Goal: Navigation & Orientation: Find specific page/section

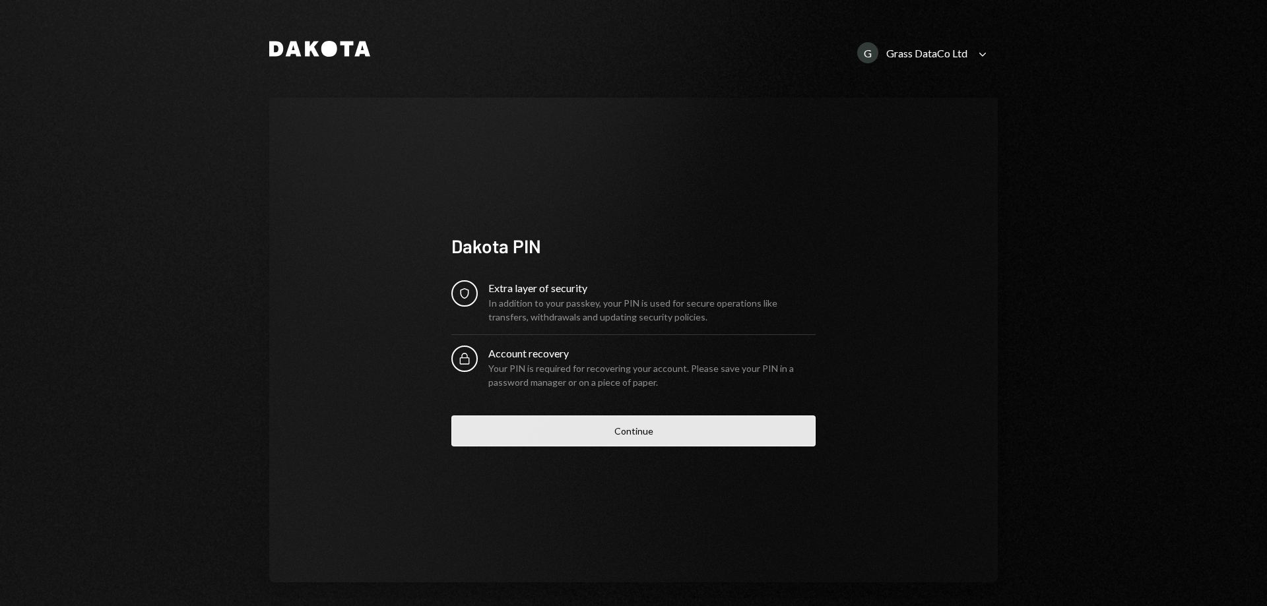
click at [540, 416] on button "Continue" at bounding box center [633, 431] width 364 height 31
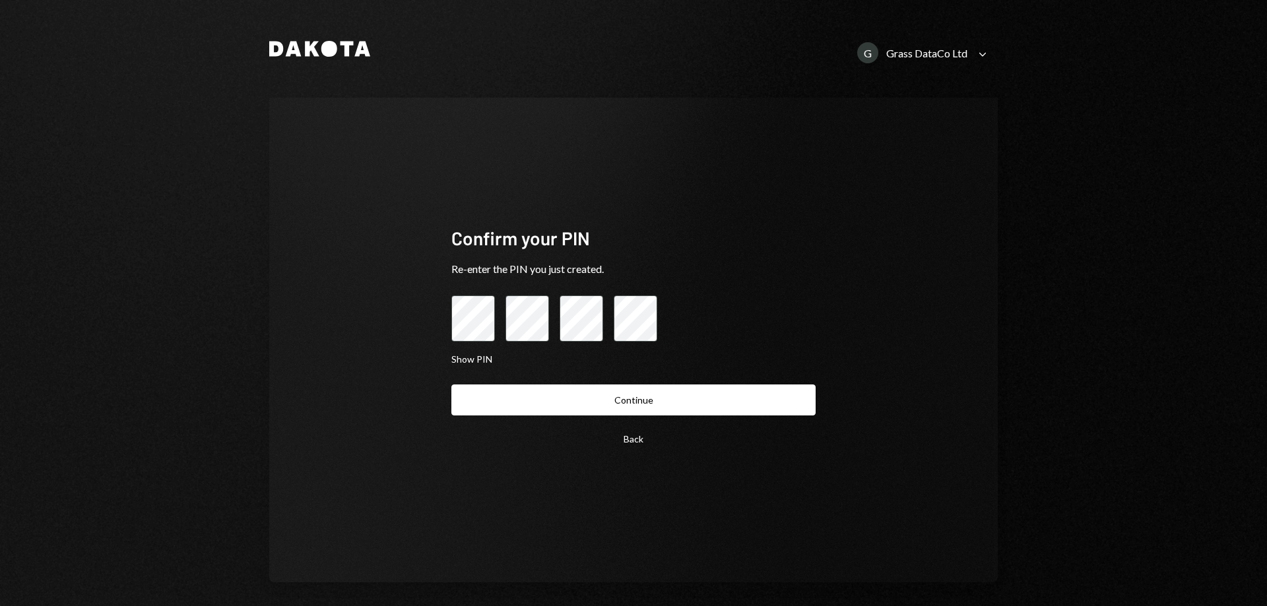
click at [542, 417] on div "Back Continue" at bounding box center [633, 420] width 364 height 70
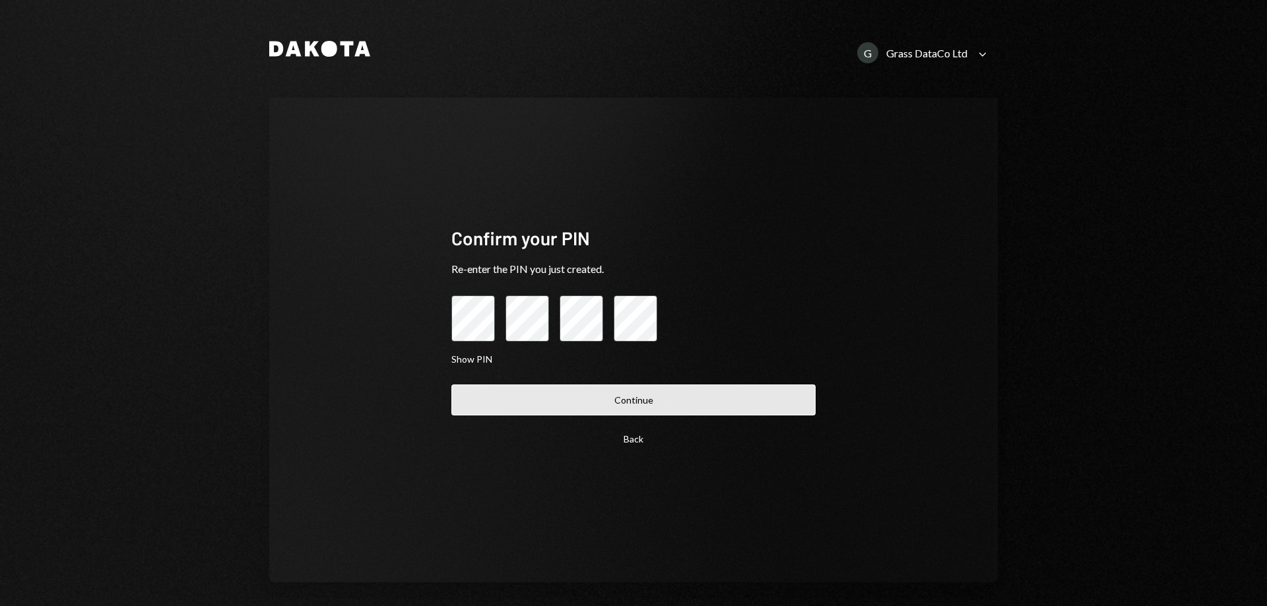
click at [542, 414] on button "Continue" at bounding box center [633, 400] width 364 height 31
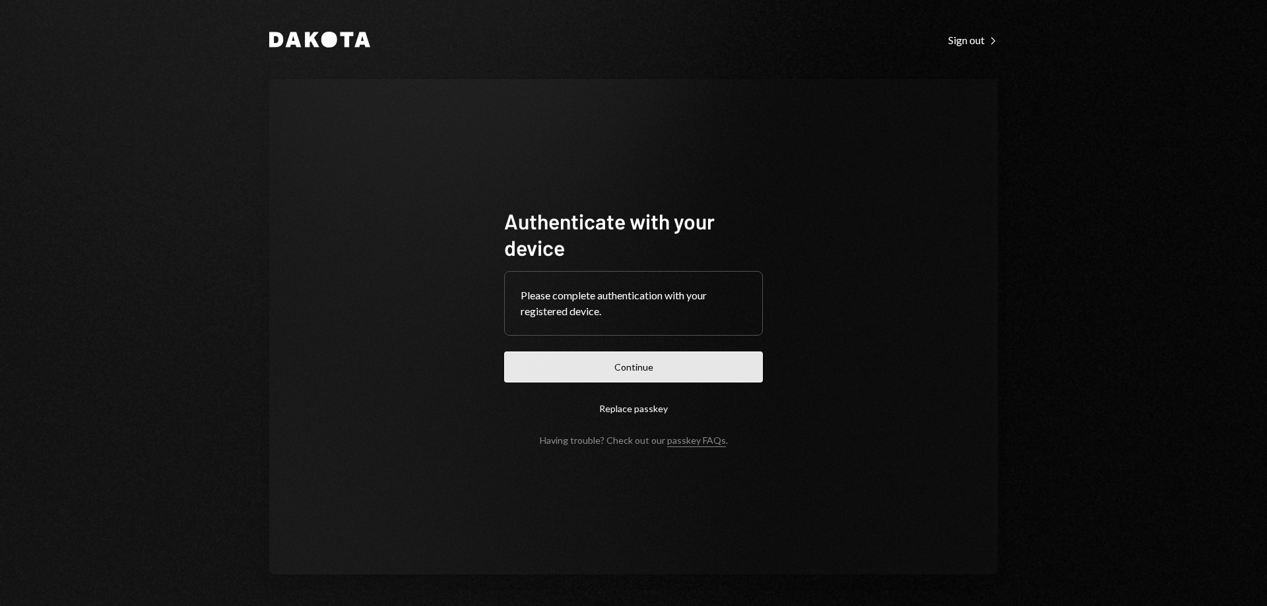
click at [675, 373] on button "Continue" at bounding box center [633, 367] width 259 height 31
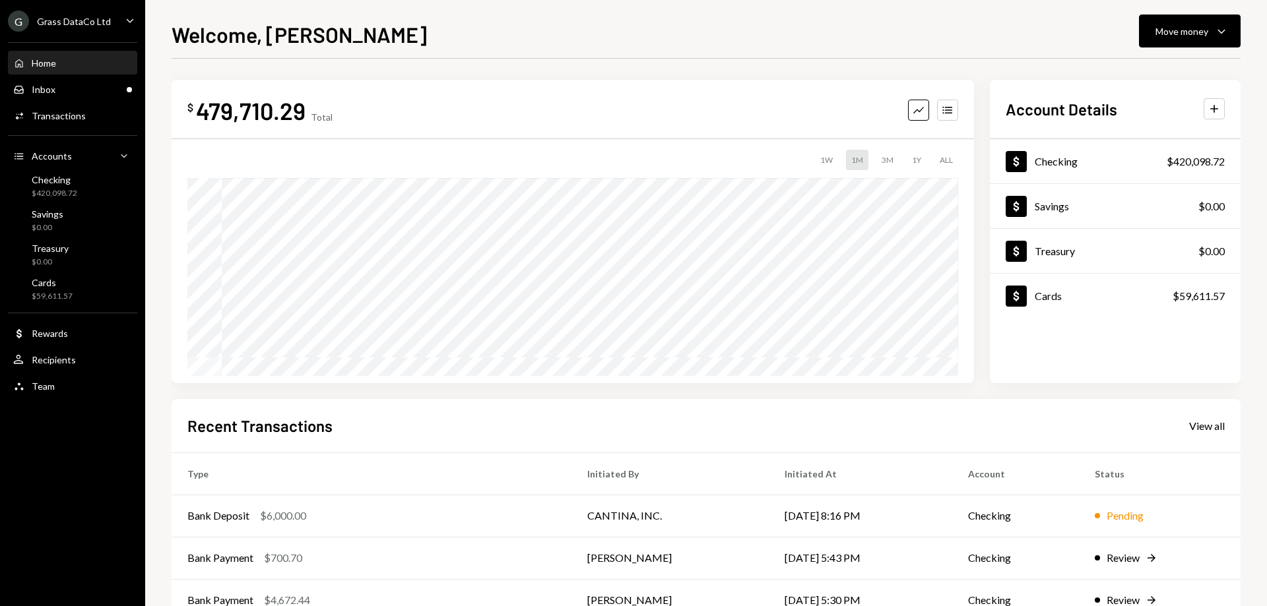
drag, startPoint x: 806, startPoint y: 32, endPoint x: 753, endPoint y: 27, distance: 53.6
click at [753, 27] on div "Welcome, [PERSON_NAME] Move money Caret Down" at bounding box center [706, 32] width 1069 height 29
drag, startPoint x: 752, startPoint y: 27, endPoint x: 744, endPoint y: 26, distance: 8.0
click at [744, 26] on div "Welcome, [PERSON_NAME] Move money Caret Down" at bounding box center [706, 32] width 1069 height 29
drag, startPoint x: 736, startPoint y: 25, endPoint x: 726, endPoint y: 22, distance: 9.6
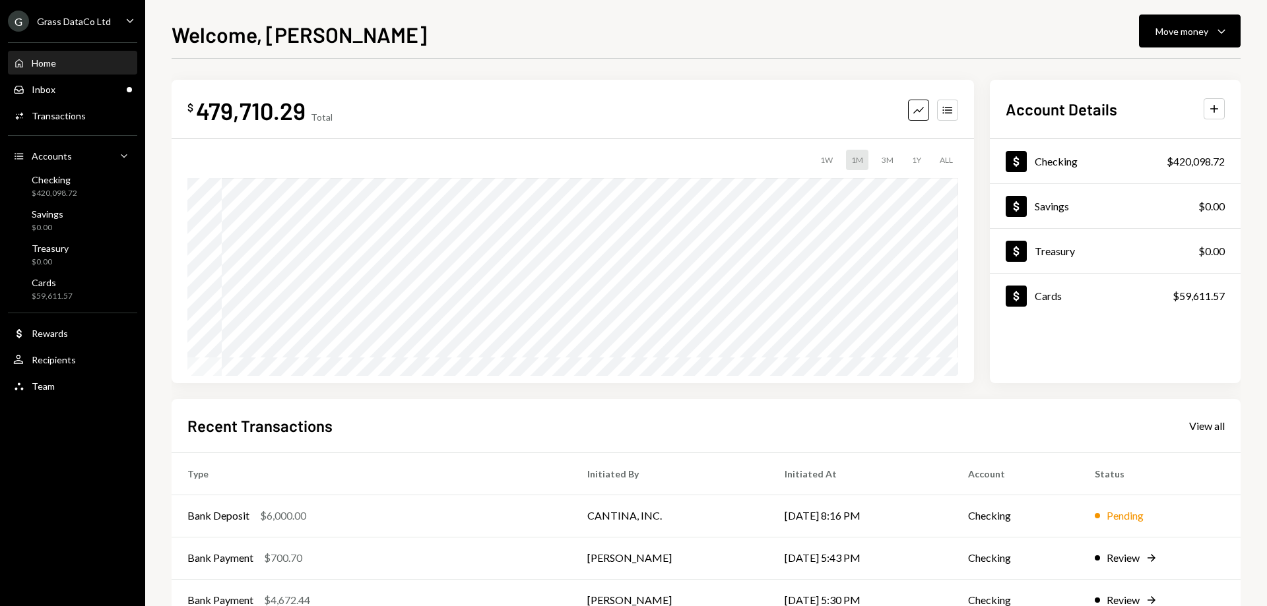
click at [726, 22] on div "Welcome, [PERSON_NAME] Move money Caret Down" at bounding box center [706, 32] width 1069 height 29
click at [57, 97] on div "Inbox Inbox" at bounding box center [72, 90] width 119 height 22
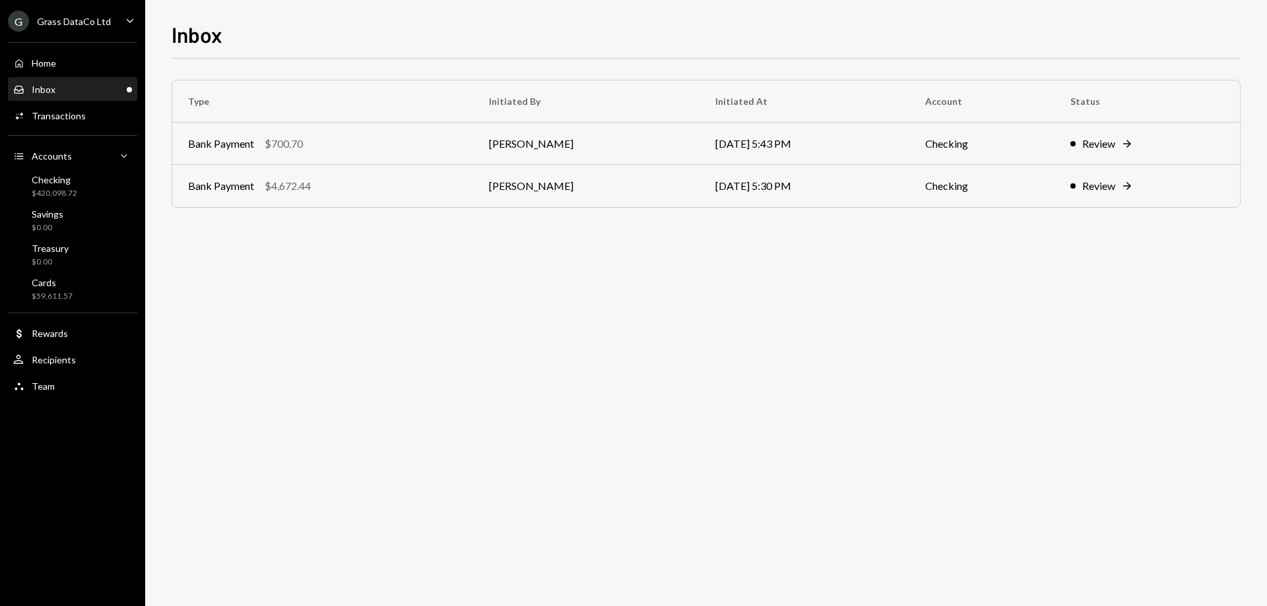
click at [361, 286] on div "Type Initiated By Initiated At Account Status Bank Payment $700.70 Bret Shillid…" at bounding box center [706, 333] width 1069 height 548
drag, startPoint x: 319, startPoint y: 273, endPoint x: 311, endPoint y: 269, distance: 8.9
click at [311, 269] on div "Type Initiated By Initiated At Account Status Bank Payment $700.70 Bret Shillid…" at bounding box center [706, 333] width 1069 height 548
click at [295, 256] on div "Type Initiated By Initiated At Account Status Bank Payment $700.70 Bret Shillid…" at bounding box center [706, 333] width 1069 height 548
drag, startPoint x: 270, startPoint y: 232, endPoint x: 260, endPoint y: 230, distance: 10.2
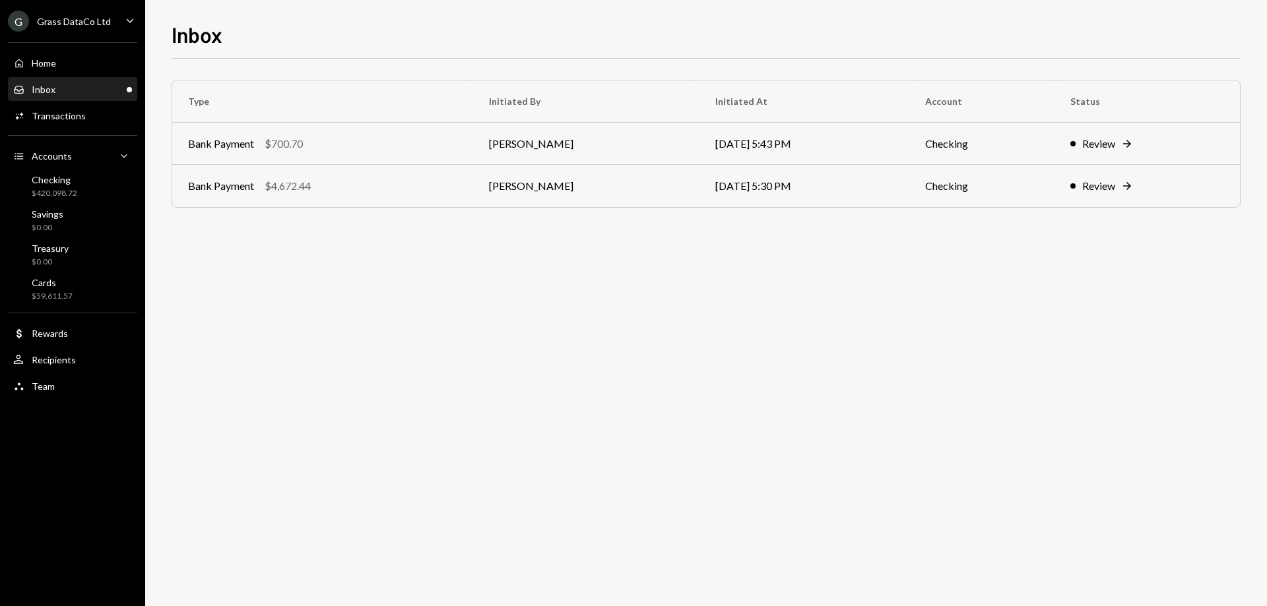
click at [260, 230] on div "Type Initiated By Initiated At Account Status Bank Payment $700.70 Bret Shillid…" at bounding box center [706, 157] width 1069 height 154
click at [255, 227] on div "Type Initiated By Initiated At Account Status Bank Payment $700.70 Bret Shillid…" at bounding box center [706, 157] width 1069 height 154
click at [47, 191] on div "$420,098.72" at bounding box center [55, 193] width 46 height 11
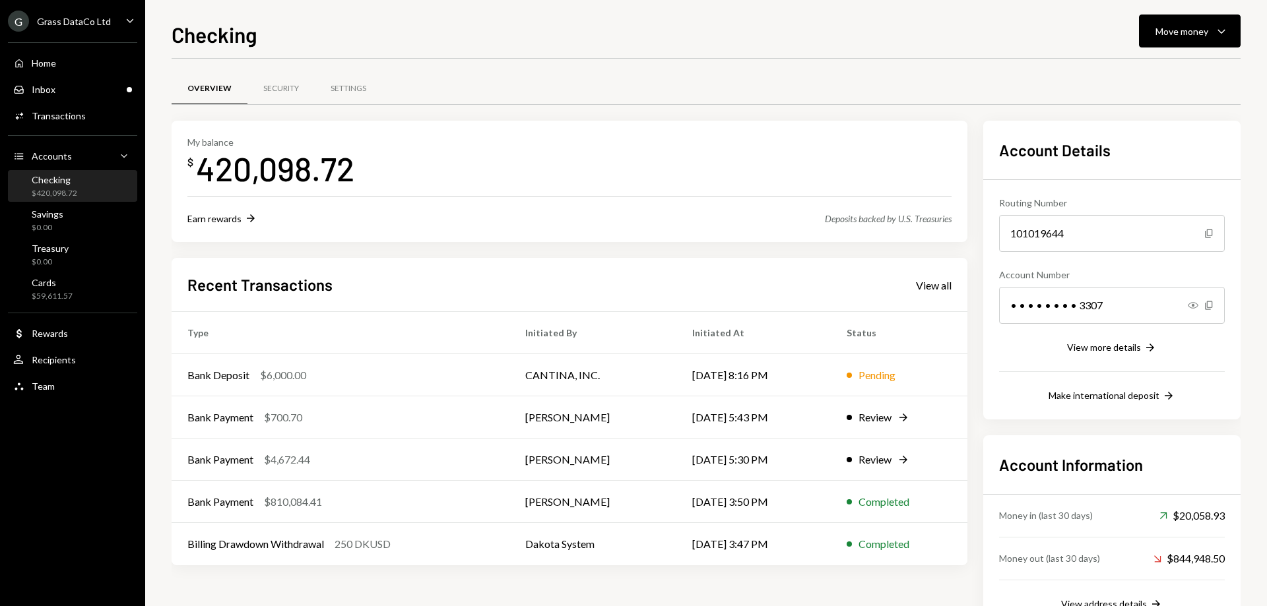
click at [56, 400] on div "Home Home Inbox Inbox Activities Transactions Accounts Accounts Caret Down Chec…" at bounding box center [72, 217] width 145 height 366
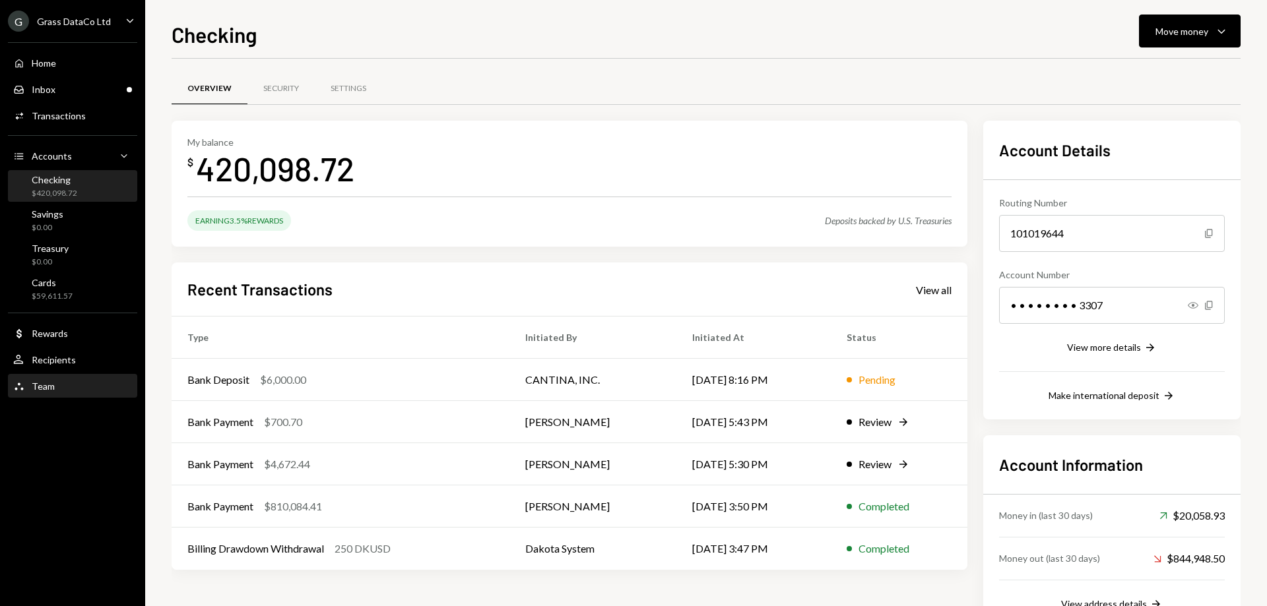
click at [56, 392] on div "Team Team" at bounding box center [72, 386] width 119 height 22
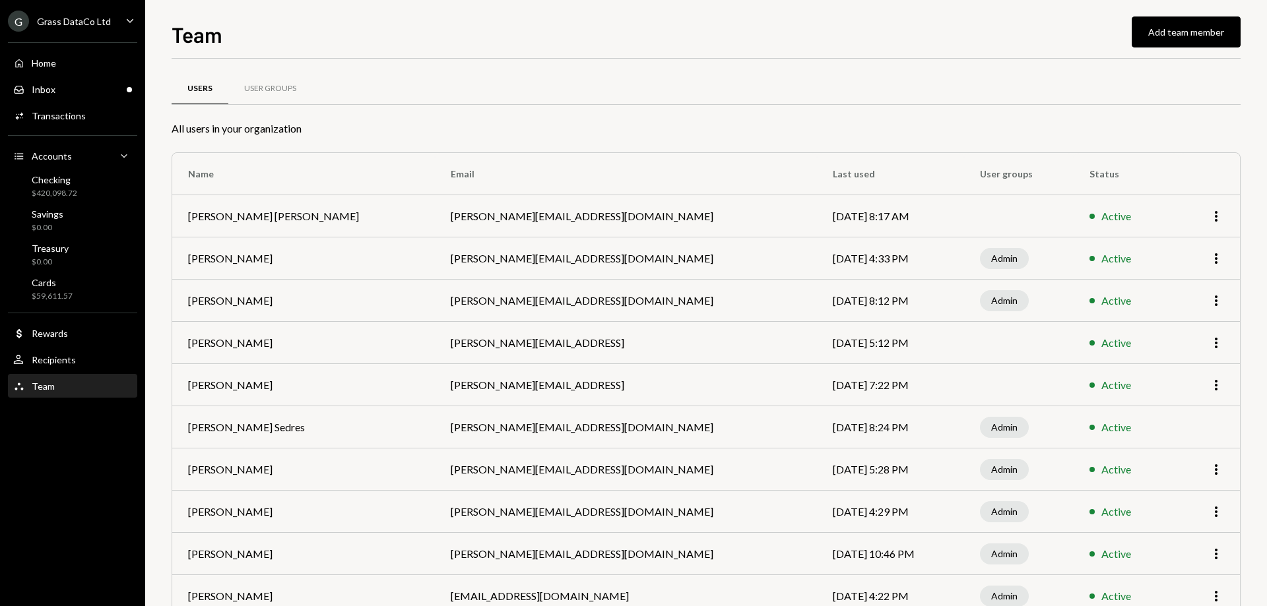
click at [435, 43] on div "Team Add team member" at bounding box center [706, 32] width 1069 height 29
drag, startPoint x: 430, startPoint y: 39, endPoint x: 424, endPoint y: 36, distance: 7.4
click at [422, 34] on div "Team Add team member" at bounding box center [706, 32] width 1069 height 29
click at [418, 32] on div "Team Add team member" at bounding box center [706, 32] width 1069 height 29
click at [76, 181] on div "Checking" at bounding box center [55, 179] width 46 height 11
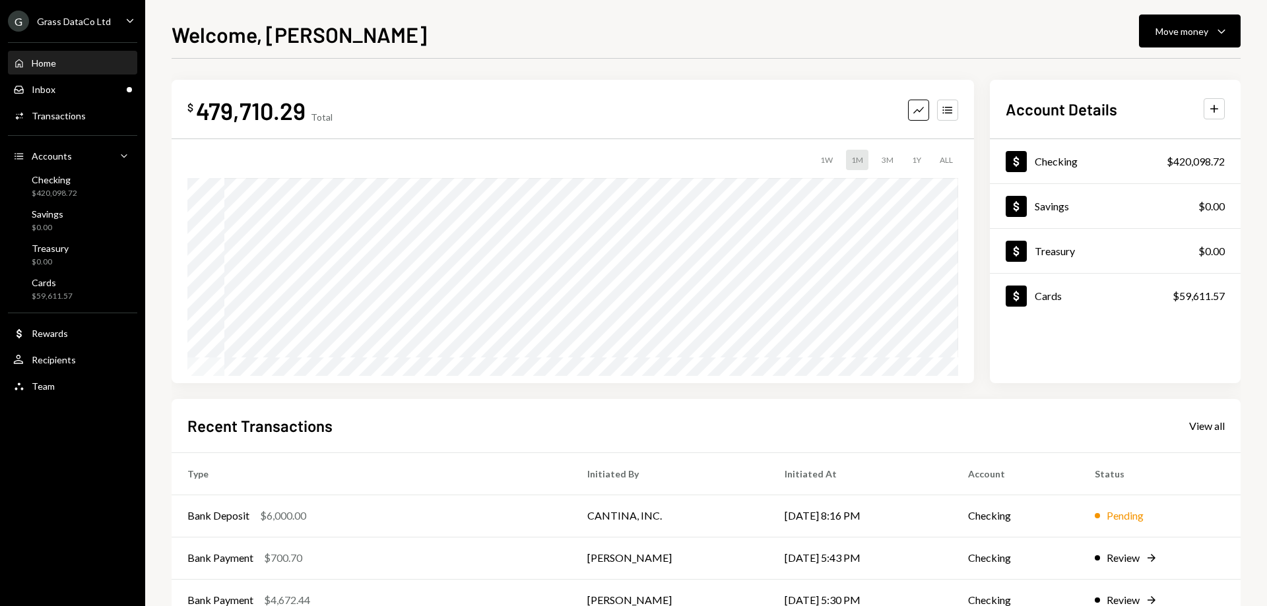
drag, startPoint x: 507, startPoint y: 112, endPoint x: 500, endPoint y: 109, distance: 7.7
drag, startPoint x: 500, startPoint y: 109, endPoint x: 493, endPoint y: 104, distance: 8.6
click at [499, 108] on div "$ 479,710.29 Total Graph Accounts" at bounding box center [572, 111] width 771 height 30
click at [488, 102] on div "$ 479,710.29 Total Graph Accounts" at bounding box center [572, 111] width 771 height 30
click at [362, 393] on div "$ 479,710.29 Total Graph Accounts 1W 1M 3M 1Y ALL $1,333,667.26 [DATE] Account …" at bounding box center [706, 406] width 1069 height 653
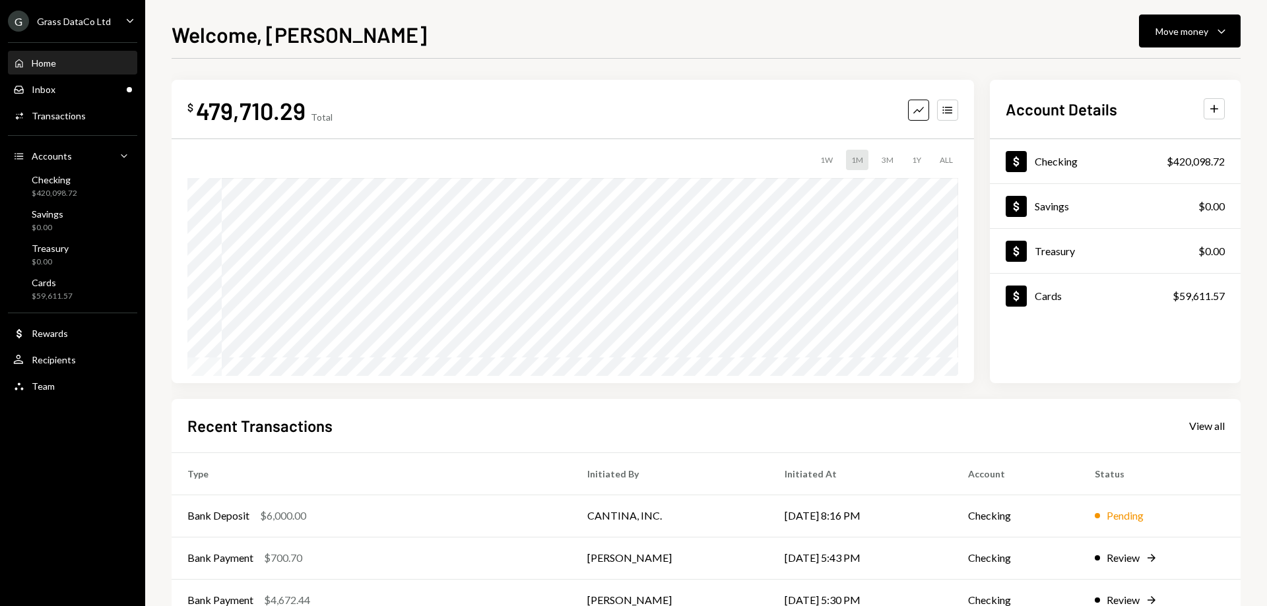
click at [933, 412] on div "Recent Transactions View all Type Initiated By Initiated At Account Status Bank…" at bounding box center [706, 552] width 1069 height 307
drag, startPoint x: 751, startPoint y: 63, endPoint x: 674, endPoint y: 28, distance: 85.0
click at [705, 36] on div "Welcome, [PERSON_NAME] Move money Caret Down" at bounding box center [706, 32] width 1069 height 29
drag, startPoint x: 668, startPoint y: 27, endPoint x: 653, endPoint y: 24, distance: 14.9
click at [651, 24] on div "Welcome, [PERSON_NAME] Move money Caret Down" at bounding box center [706, 32] width 1069 height 29
